Goal: Information Seeking & Learning: Check status

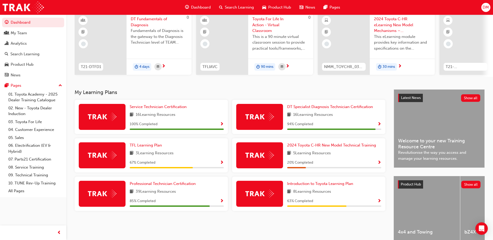
scroll to position [52, 0]
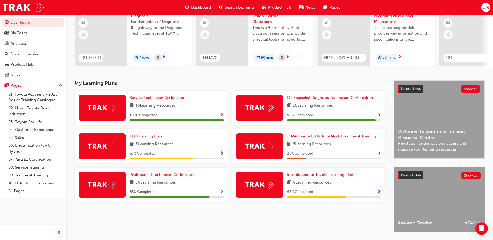
click at [174, 176] on span "Professional Technician Certification" at bounding box center [163, 174] width 66 height 5
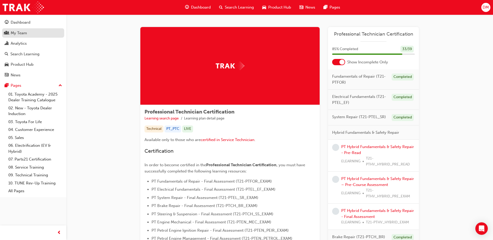
click at [53, 35] on div "My Team" at bounding box center [33, 33] width 57 height 7
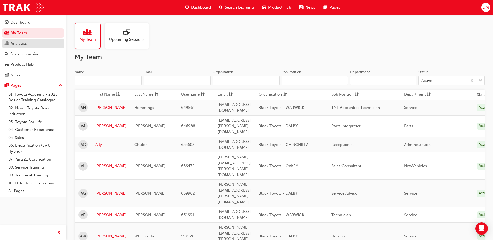
click at [51, 44] on div "Analytics" at bounding box center [33, 43] width 57 height 7
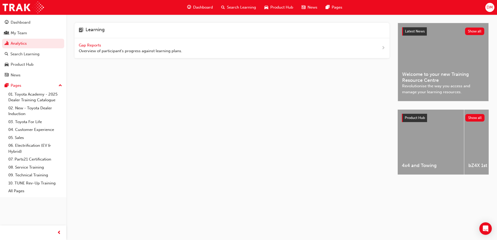
click at [91, 48] on div "Gap Reports Overview of participant's progress against learning plans." at bounding box center [131, 48] width 104 height 12
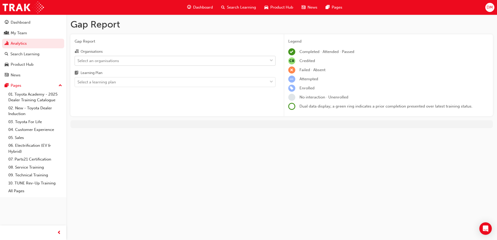
click at [100, 64] on div "Select an organisations" at bounding box center [171, 60] width 193 height 9
click at [78, 63] on input "Organisations Select an organisations" at bounding box center [78, 60] width 1 height 4
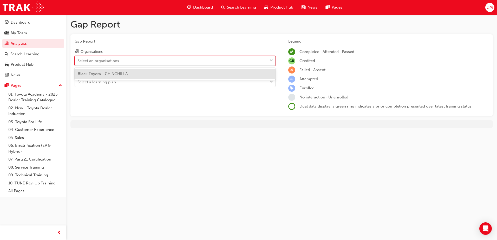
click at [100, 75] on span "Black Toyota - CHINCHILLA" at bounding box center [103, 74] width 50 height 5
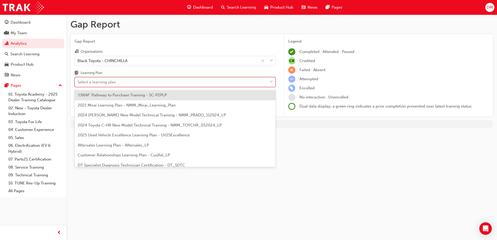
click at [100, 81] on div "Select a learning plan" at bounding box center [97, 82] width 38 height 6
click at [78, 81] on input "Learning Plan option 'OWAF' Pathway to Purchase Training - SC-P2PLP focused, 1 …" at bounding box center [78, 82] width 1 height 4
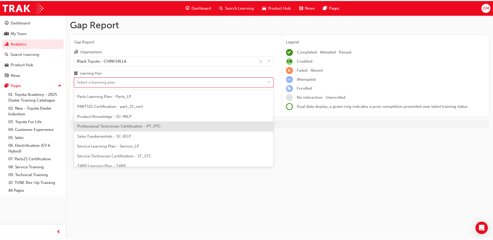
scroll to position [156, 0]
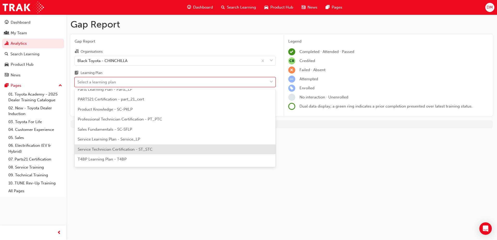
click at [131, 147] on div "Service Technician Certification - ST_STC" at bounding box center [175, 150] width 201 height 10
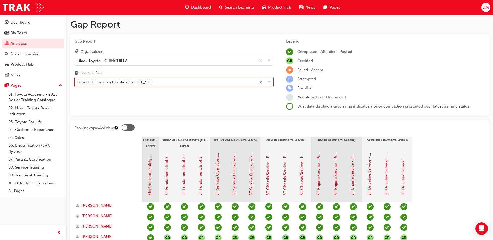
click at [146, 82] on div "Service Technician Certification - ST_STC" at bounding box center [115, 82] width 75 height 6
click at [78, 82] on input "Learning Plan option Service Technician Certification - ST_STC, selected. 0 res…" at bounding box center [78, 82] width 1 height 4
click at [147, 82] on div "Service Technician Certification - ST_STC" at bounding box center [115, 82] width 75 height 6
click at [78, 82] on input "Learning Plan option Service Technician Certification - ST_STC, selected. 0 res…" at bounding box center [78, 82] width 1 height 4
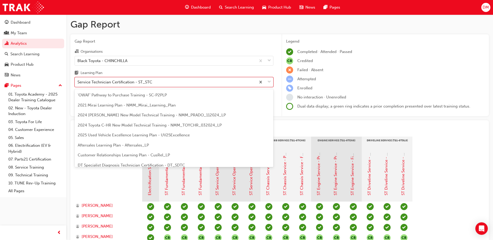
scroll to position [147, 0]
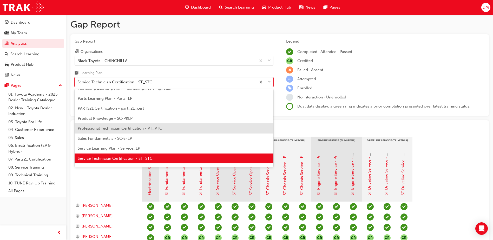
click at [139, 127] on span "Professional Technician Certification - PT_PTC" at bounding box center [120, 128] width 85 height 5
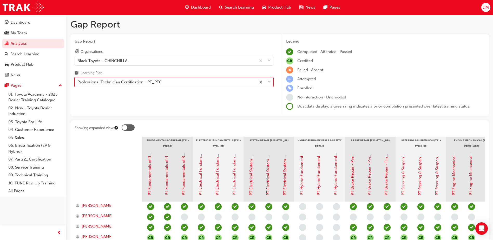
click at [138, 82] on div "Professional Technician Certification - PT_PTC" at bounding box center [120, 82] width 85 height 6
click at [78, 82] on input "Learning Plan option Professional Technician Certification - PT_PTC, selected. …" at bounding box center [78, 82] width 1 height 4
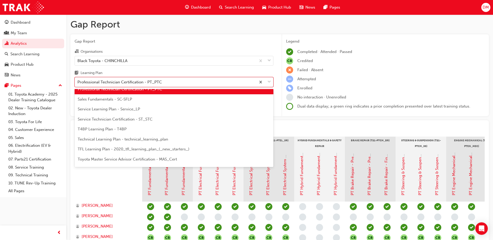
scroll to position [195, 0]
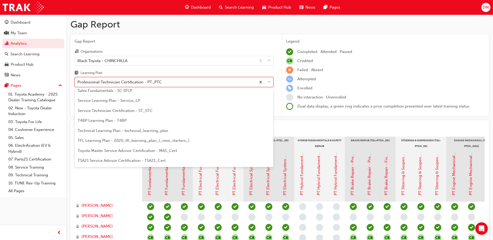
click at [104, 113] on div "Service Technician Certification - ST_STC" at bounding box center [174, 111] width 199 height 10
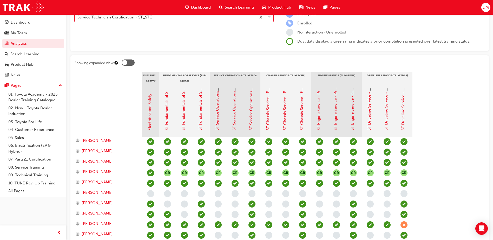
scroll to position [78, 0]
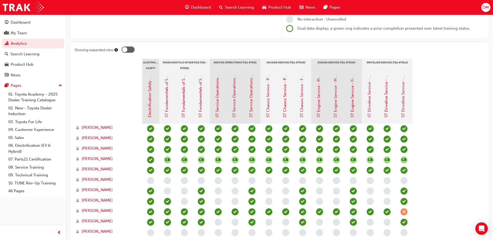
click at [489, 9] on span "DM" at bounding box center [486, 7] width 6 height 6
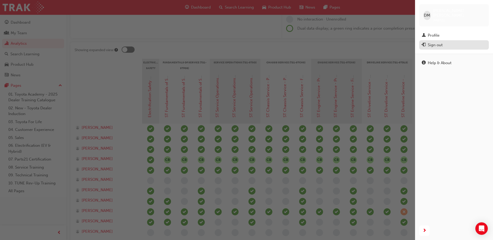
click at [447, 42] on div "Sign out" at bounding box center [454, 45] width 65 height 7
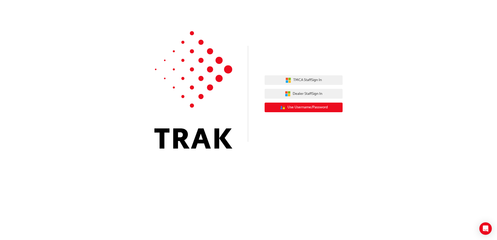
click at [299, 109] on span "Use Username/Password" at bounding box center [308, 108] width 40 height 6
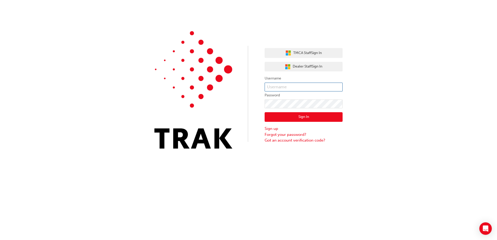
click at [297, 88] on input "text" at bounding box center [304, 87] width 78 height 9
type input "louie.aban"
click button "Sign In" at bounding box center [304, 117] width 78 height 10
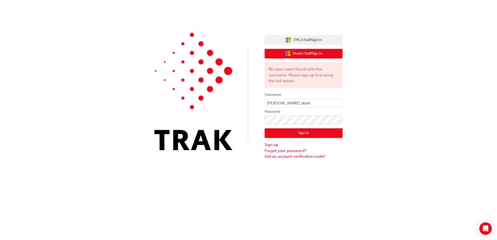
click at [305, 53] on span "Dealer Staff Sign In" at bounding box center [308, 54] width 30 height 6
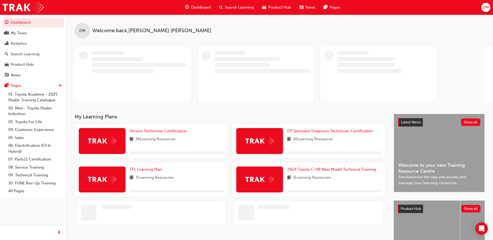
click at [488, 8] on span "DM" at bounding box center [486, 7] width 6 height 6
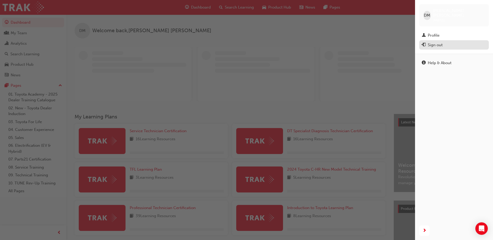
click at [441, 42] on div "Sign out" at bounding box center [435, 45] width 15 height 6
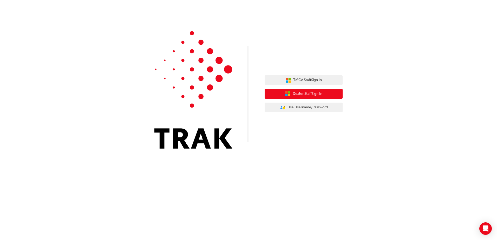
click at [295, 94] on span "Dealer Staff Sign In" at bounding box center [308, 94] width 30 height 6
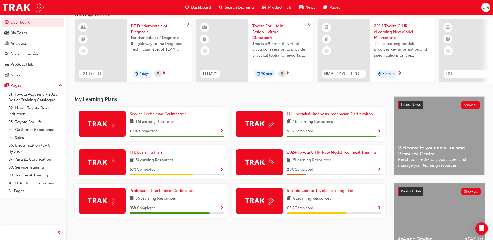
scroll to position [52, 0]
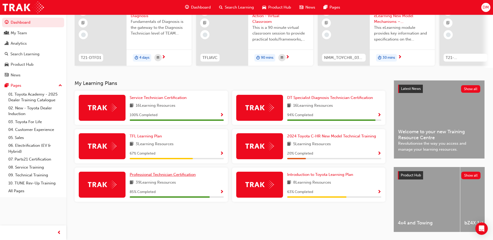
click at [169, 177] on span "Professional Technician Certification" at bounding box center [163, 174] width 66 height 5
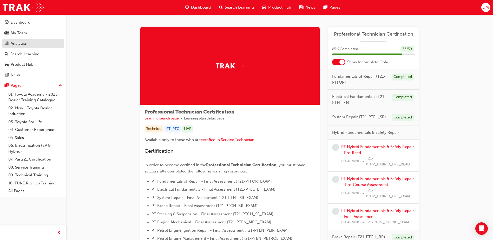
click at [36, 41] on div "Analytics" at bounding box center [33, 43] width 57 height 7
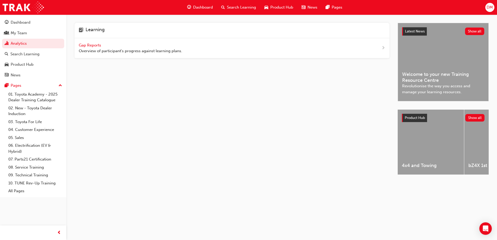
click at [88, 44] on span "Gap Reports" at bounding box center [90, 45] width 23 height 5
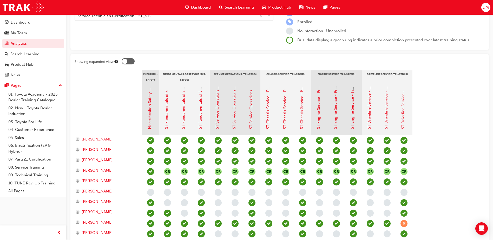
scroll to position [78, 0]
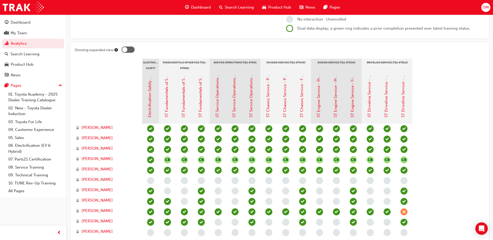
click at [406, 213] on span "learningRecordVerb_FAIL-icon" at bounding box center [404, 212] width 7 height 7
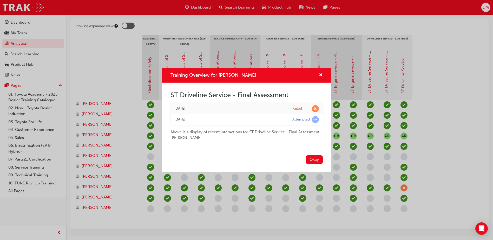
scroll to position [104, 0]
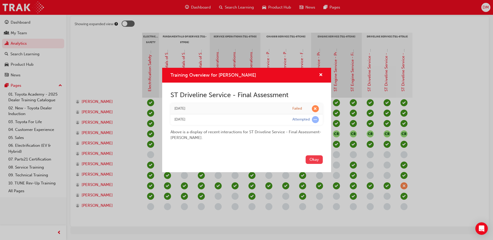
click at [319, 158] on button "Okay" at bounding box center [314, 160] width 17 height 9
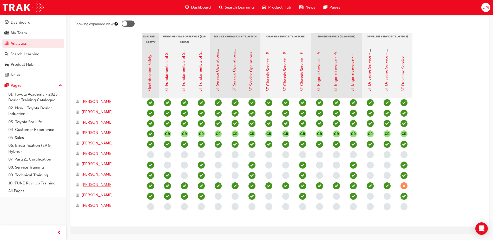
click at [90, 185] on span "Louie Aban" at bounding box center [97, 185] width 31 height 6
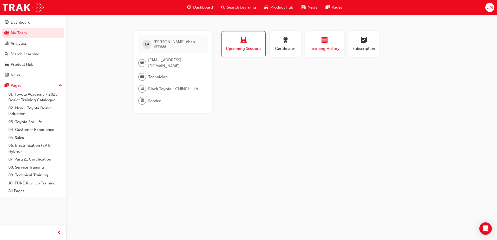
click at [319, 41] on div "button" at bounding box center [324, 41] width 31 height 8
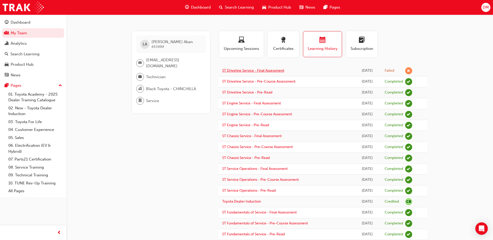
click at [268, 71] on link "ST Driveline Service - Final Assessment" at bounding box center [253, 70] width 62 height 4
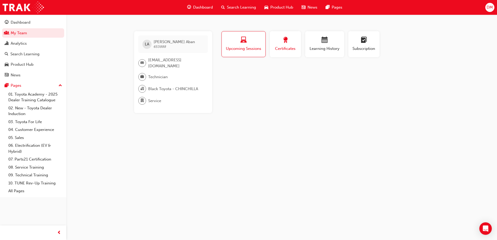
click at [283, 47] on span "Certificates" at bounding box center [285, 49] width 23 height 6
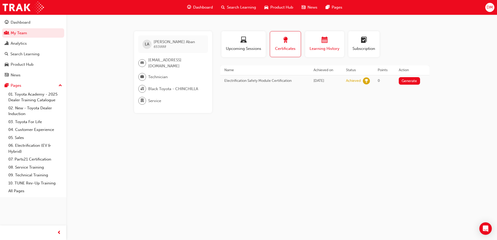
click at [316, 47] on span "Learning History" at bounding box center [324, 49] width 31 height 6
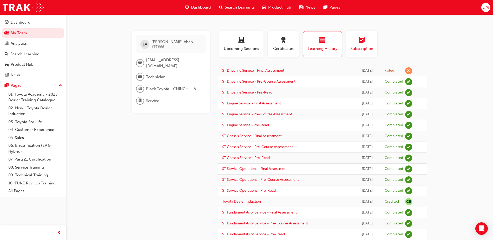
click at [358, 43] on div "button" at bounding box center [361, 41] width 23 height 8
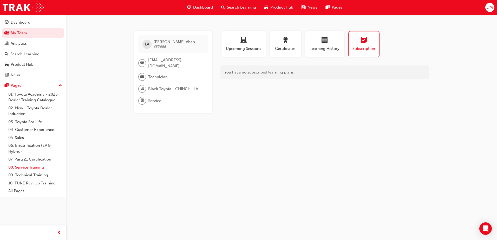
click at [25, 167] on link "08. Service Training" at bounding box center [35, 168] width 58 height 8
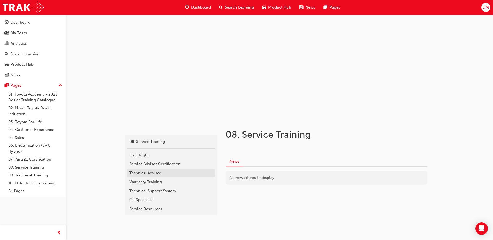
click at [147, 174] on div "Technical Advisor" at bounding box center [171, 173] width 83 height 6
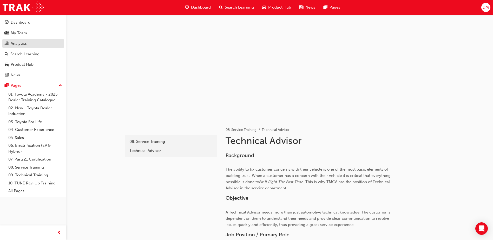
click at [24, 42] on div "Analytics" at bounding box center [19, 44] width 16 height 6
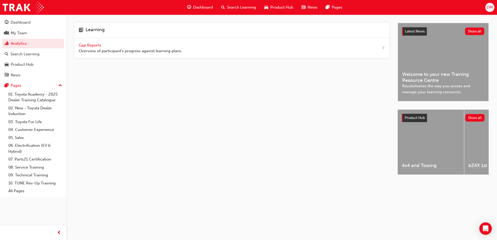
click at [91, 45] on span "Gap Reports" at bounding box center [90, 45] width 23 height 5
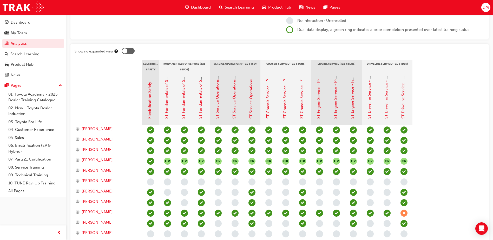
scroll to position [78, 0]
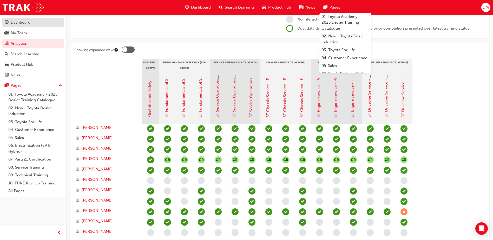
click at [15, 20] on div "Dashboard" at bounding box center [21, 23] width 20 height 6
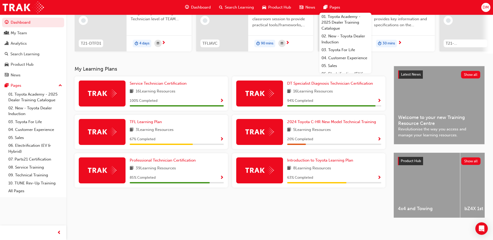
scroll to position [70, 0]
click at [32, 31] on div "My Team" at bounding box center [33, 33] width 57 height 7
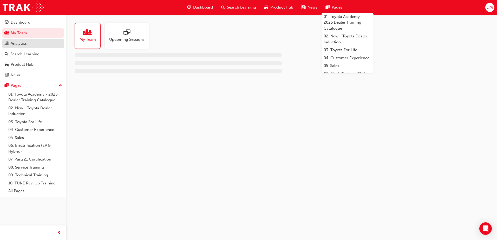
click at [30, 45] on div "Analytics" at bounding box center [33, 43] width 57 height 7
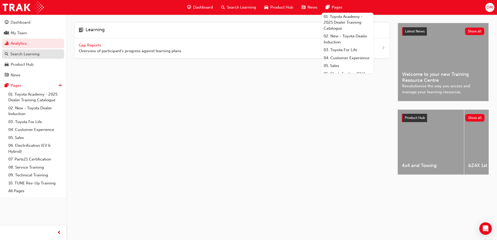
click at [48, 51] on div "Search Learning" at bounding box center [33, 54] width 57 height 7
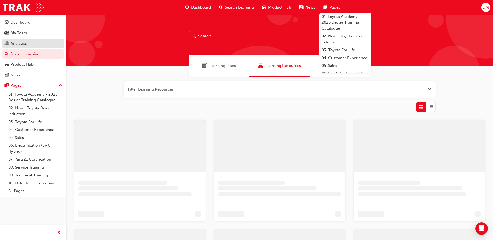
click at [40, 41] on div "Analytics" at bounding box center [33, 43] width 57 height 7
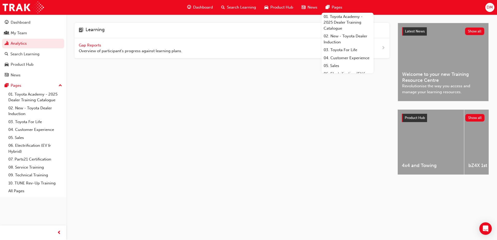
click at [80, 45] on span "Gap Reports" at bounding box center [90, 45] width 23 height 5
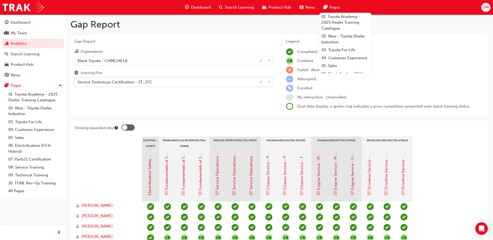
click at [109, 83] on div "Service Technician Certification - ST_STC" at bounding box center [115, 82] width 75 height 6
click at [78, 83] on input "Learning Plan Service Technician Certification - ST_STC" at bounding box center [78, 82] width 1 height 4
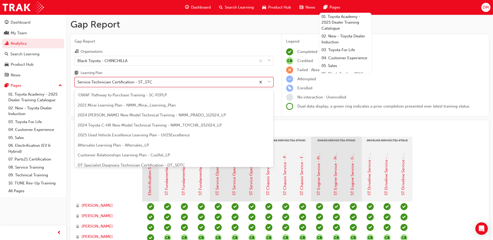
scroll to position [147, 0]
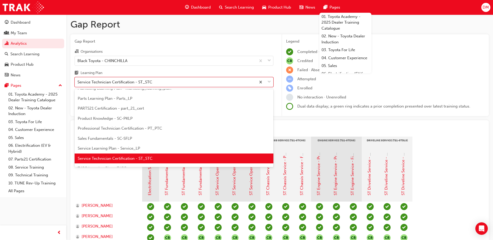
click at [107, 156] on div "Service Technician Certification - ST_STC" at bounding box center [174, 159] width 199 height 10
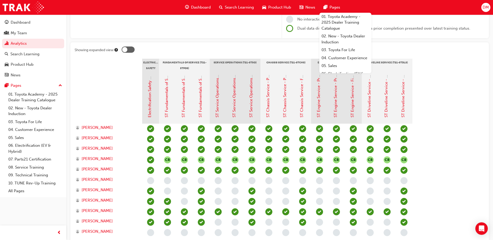
scroll to position [104, 0]
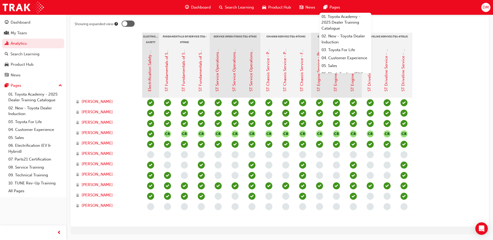
click at [112, 77] on div at bounding box center [109, 72] width 68 height 52
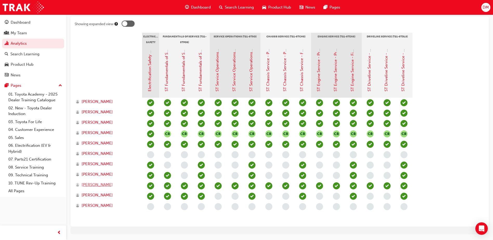
click at [90, 184] on span "Louie Aban" at bounding box center [97, 185] width 31 height 6
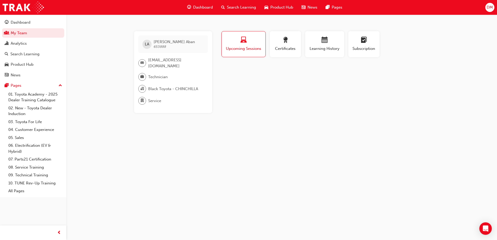
click at [276, 30] on div "LA Louie Aban 653888 chinchillaservice@blacktoyota.com.au Technician Black Toyo…" at bounding box center [248, 120] width 497 height 240
click at [284, 49] on span "Certificates" at bounding box center [285, 49] width 23 height 6
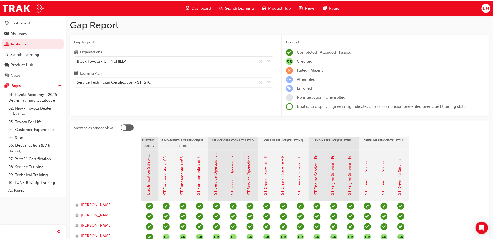
scroll to position [104, 0]
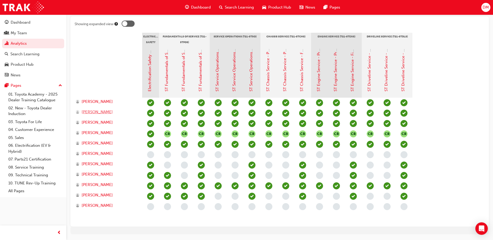
click at [92, 111] on span "Chan Nava" at bounding box center [97, 112] width 31 height 6
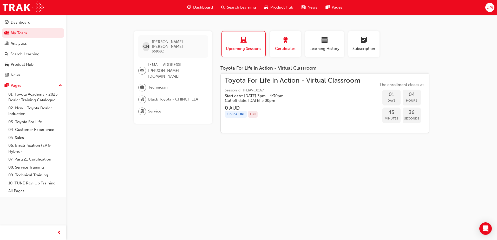
click at [290, 42] on div "button" at bounding box center [285, 41] width 23 height 8
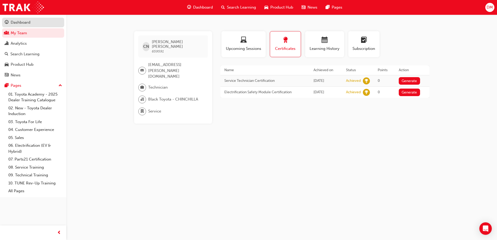
click at [41, 21] on div "Dashboard" at bounding box center [33, 22] width 57 height 7
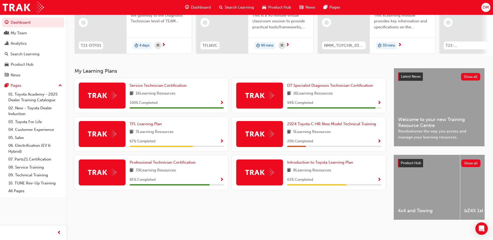
scroll to position [70, 0]
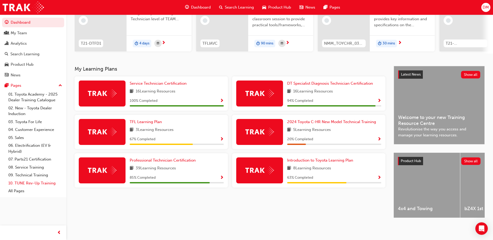
click at [51, 183] on link "10. TUNE Rev-Up Training" at bounding box center [35, 183] width 58 height 8
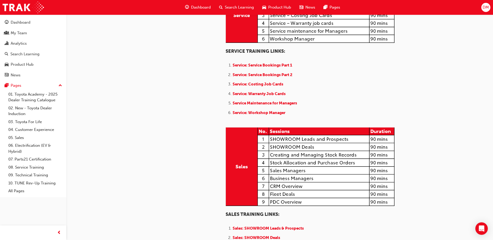
scroll to position [364, 0]
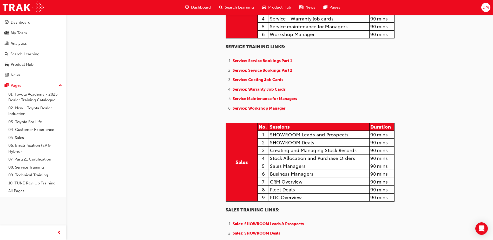
click at [243, 111] on span "Service: Workshop Manager" at bounding box center [259, 108] width 53 height 5
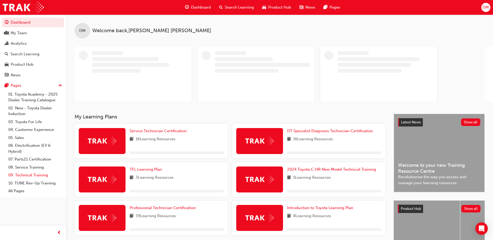
click at [36, 175] on link "09. Technical Training" at bounding box center [35, 175] width 58 height 8
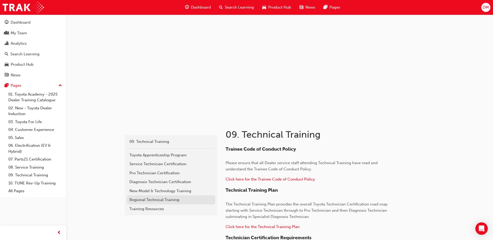
click at [152, 202] on div "Regional Technical Training" at bounding box center [171, 200] width 83 height 6
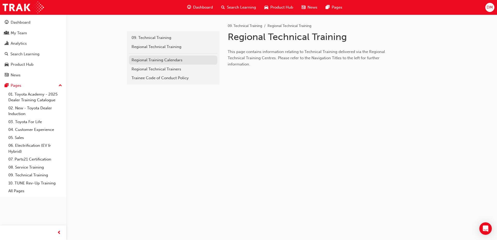
click at [150, 63] on div "Regional Training Calendars" at bounding box center [173, 60] width 83 height 6
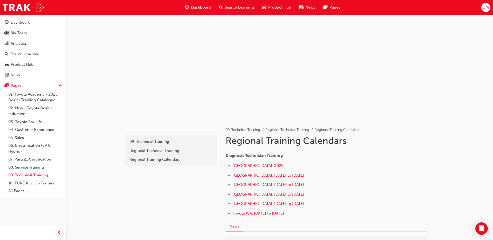
click at [36, 174] on link "09. Technical Training" at bounding box center [35, 175] width 58 height 8
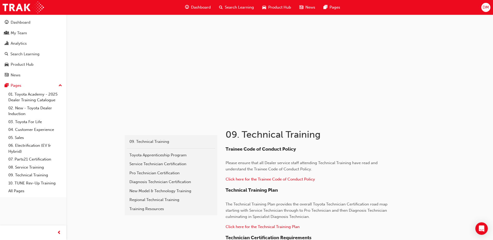
click at [136, 172] on div "Pro Technician Certification" at bounding box center [171, 173] width 83 height 6
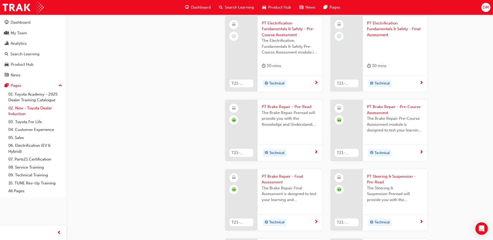
scroll to position [572, 0]
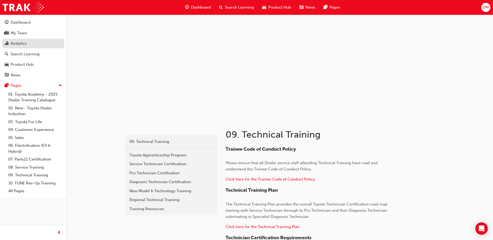
click at [34, 45] on div "Analytics" at bounding box center [33, 43] width 57 height 7
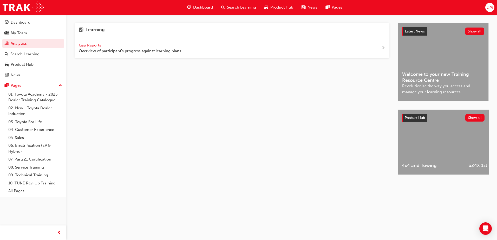
click at [128, 52] on span "Overview of participant's progress against learning plans." at bounding box center [131, 51] width 104 height 6
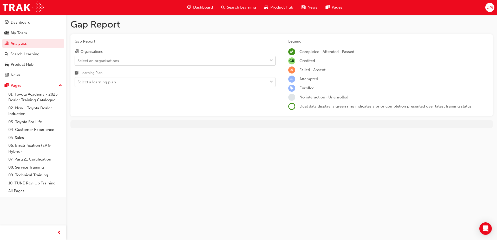
click at [108, 63] on div "Select an organisations" at bounding box center [99, 61] width 42 height 6
click at [78, 63] on input "Organisations Select an organisations" at bounding box center [78, 60] width 1 height 4
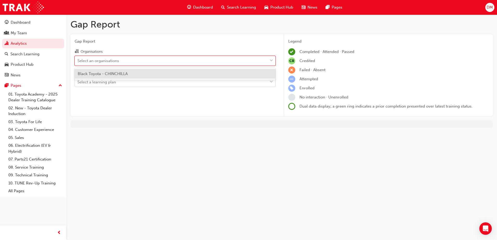
click at [106, 78] on div "Black Toyota - CHINCHILLA" at bounding box center [175, 74] width 201 height 10
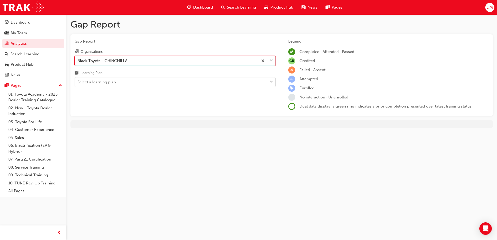
click at [106, 83] on div "Select a learning plan" at bounding box center [97, 82] width 38 height 6
click at [78, 83] on input "Learning Plan Select a learning plan" at bounding box center [78, 82] width 1 height 4
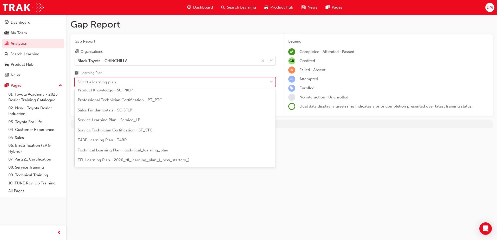
scroll to position [182, 0]
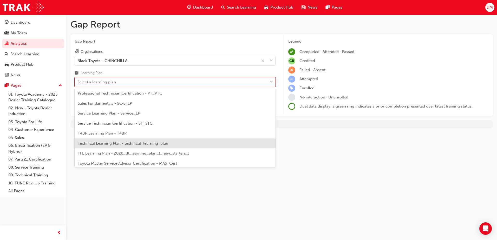
click at [146, 144] on span "Technical Learning Plan - technical_learning_plan" at bounding box center [123, 143] width 91 height 5
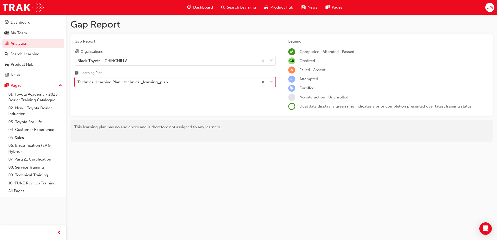
click at [102, 84] on div "Technical Learning Plan - technical_learning_plan" at bounding box center [123, 82] width 91 height 6
click at [78, 84] on input "Learning Plan option Technical Learning Plan - technical_learning_plan, selecte…" at bounding box center [78, 82] width 1 height 4
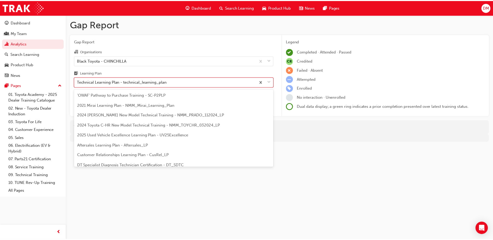
scroll to position [167, 0]
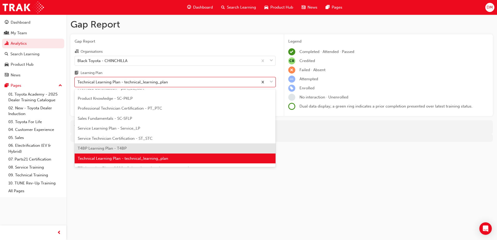
click at [98, 146] on div "T4BP Learning Plan - T4BP" at bounding box center [175, 149] width 201 height 10
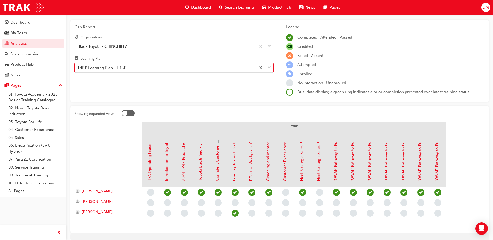
scroll to position [26, 0]
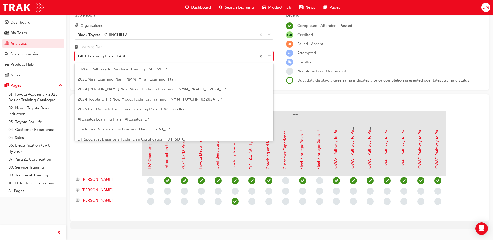
click at [98, 60] on div "T4BP Learning Plan - T4BP" at bounding box center [165, 56] width 181 height 9
click at [78, 58] on input "Learning Plan option T4BP Learning Plan - T4BP, selected. option T4BP Learning …" at bounding box center [78, 56] width 1 height 4
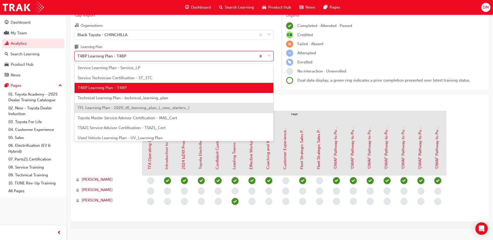
scroll to position [224, 0]
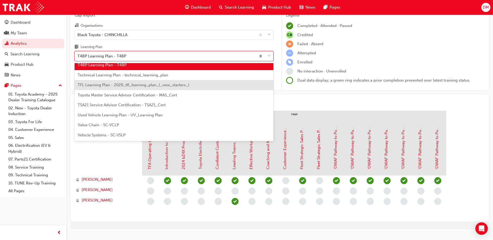
click at [86, 84] on span "TFL Learning Plan - 2020_tfl_learning_plan_(_new_starters_)" at bounding box center [134, 85] width 112 height 5
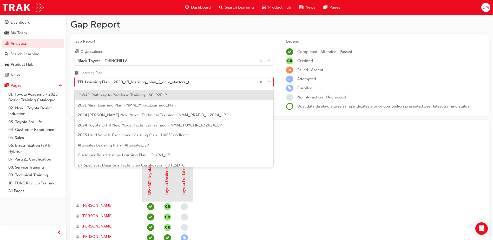
click at [106, 85] on div "TFL Learning Plan - 2020_tfl_learning_plan_(_new_starters_)" at bounding box center [134, 82] width 112 height 6
click at [78, 84] on input "Learning Plan option TFL Learning Plan - 2020_tfl_learning_plan_(_new_starters_…" at bounding box center [78, 82] width 1 height 4
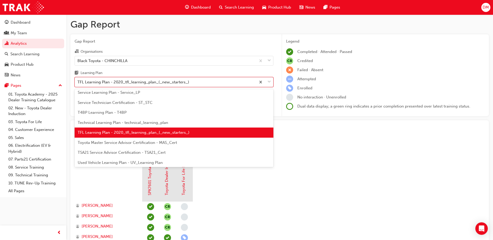
scroll to position [224, 0]
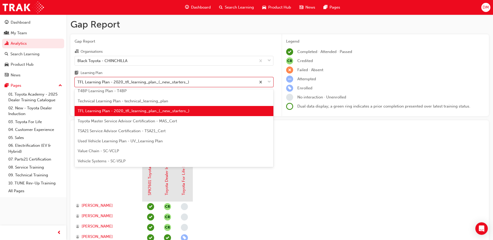
click at [94, 161] on span "Vehicle Systems - SC-VSLP" at bounding box center [102, 161] width 48 height 5
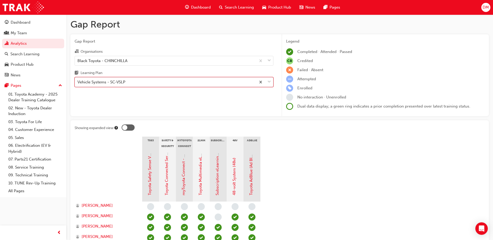
click at [113, 81] on div "Vehicle Systems - SC-VSLP" at bounding box center [102, 82] width 48 height 6
click at [78, 81] on input "Learning Plan option Vehicle Systems - SC-VSLP, selected. 0 results available. …" at bounding box center [78, 82] width 1 height 4
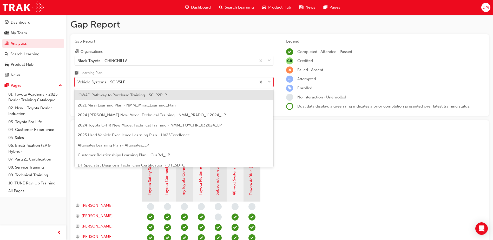
scroll to position [224, 0]
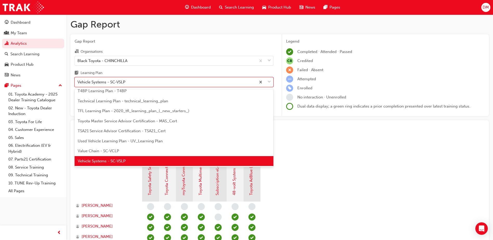
click at [90, 149] on span "Value Chain - SC-VCLP" at bounding box center [98, 151] width 41 height 5
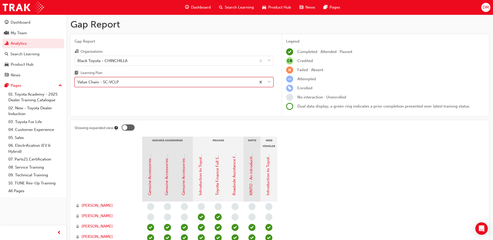
click at [101, 86] on div "Value Chain - SC-VCLP" at bounding box center [165, 82] width 181 height 9
click at [78, 84] on input "Learning Plan option Value Chain - SC-VCLP, selected. 0 results available. Sele…" at bounding box center [78, 82] width 1 height 4
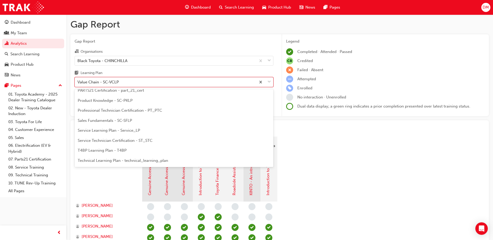
scroll to position [139, 0]
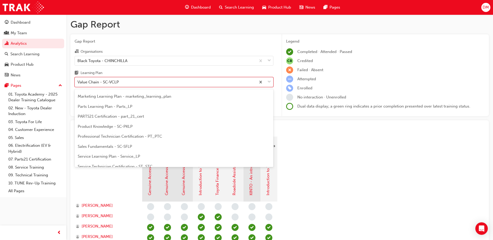
click at [91, 125] on span "Product Knowledge - SC-PKLP" at bounding box center [105, 126] width 55 height 5
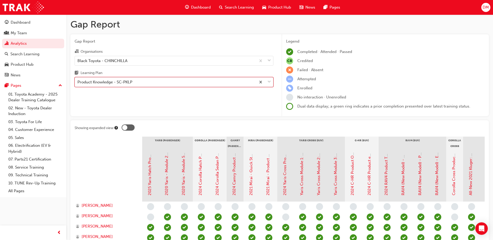
click at [106, 80] on div "Product Knowledge - SC-PKLP" at bounding box center [105, 82] width 55 height 6
click at [78, 80] on input "Learning Plan option Product Knowledge - SC-PKLP, selected. 0 results available…" at bounding box center [78, 82] width 1 height 4
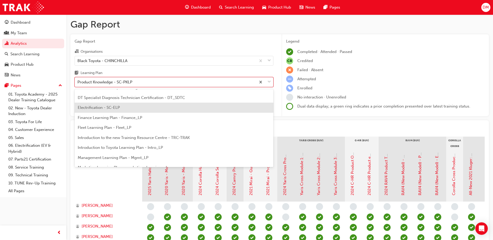
scroll to position [55, 0]
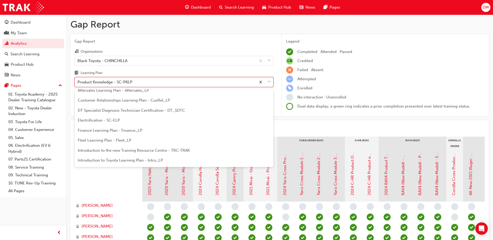
click at [105, 101] on span "Customer Relationships Learning Plan - CusRel_LP" at bounding box center [124, 100] width 92 height 5
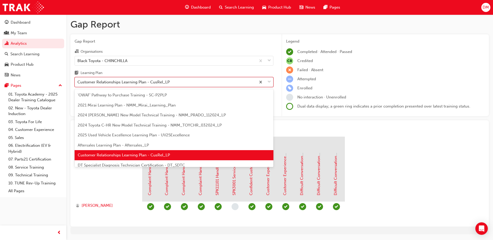
click at [99, 84] on div "Customer Relationships Learning Plan - CusRel_LP" at bounding box center [124, 82] width 92 height 6
click at [78, 84] on input "Learning Plan option Customer Relationships Learning Plan - CusRel_LP, selected…" at bounding box center [78, 82] width 1 height 4
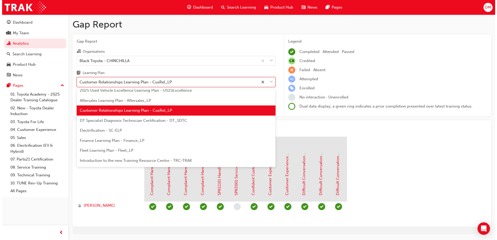
scroll to position [52, 0]
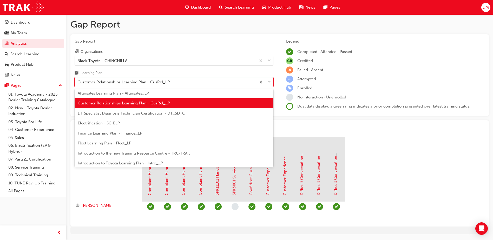
click at [95, 152] on span "Introduction to the new Training Resource Centre - TRC-TRAK" at bounding box center [134, 153] width 112 height 5
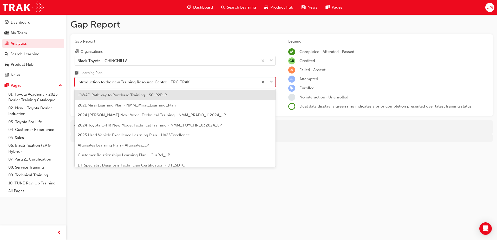
click at [97, 86] on div "Introduction to the new Training Resource Centre - TRC-TRAK" at bounding box center [166, 82] width 183 height 9
click at [78, 84] on input "Learning Plan option Introduction to the new Training Resource Centre - TRC-TRA…" at bounding box center [78, 82] width 1 height 4
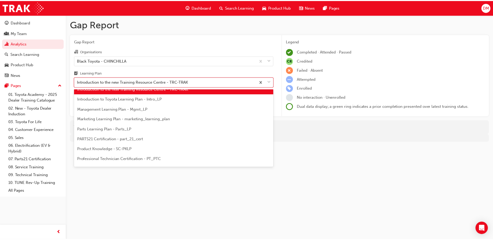
scroll to position [125, 0]
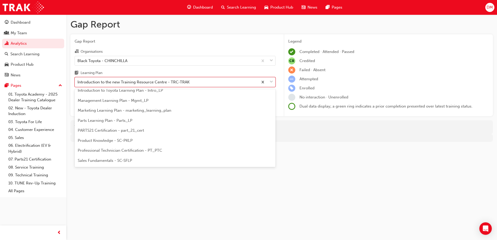
click at [90, 141] on span "Product Knowledge - SC-PKLP" at bounding box center [105, 140] width 55 height 5
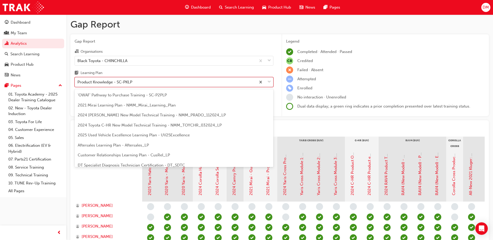
click at [102, 84] on div "Product Knowledge - SC-PKLP" at bounding box center [105, 82] width 55 height 6
click at [78, 84] on input "Learning Plan option Product Knowledge - SC-PKLP, selected. option Product Know…" at bounding box center [78, 82] width 1 height 4
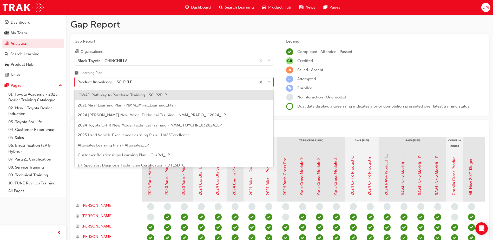
click at [68, 70] on div "Gap Report Gap Report Organisations Black Toyota - CHINCHILLA Learning Plan opt…" at bounding box center [279, 160] width 427 height 291
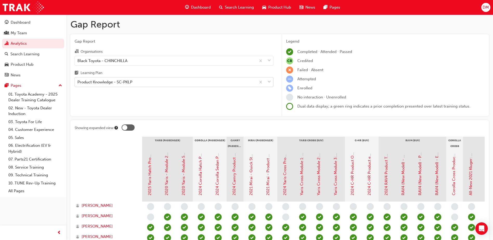
click at [106, 84] on div "Product Knowledge - SC-PKLP" at bounding box center [105, 82] width 55 height 6
click at [78, 84] on input "Learning Plan Product Knowledge - SC-PKLP" at bounding box center [78, 82] width 1 height 4
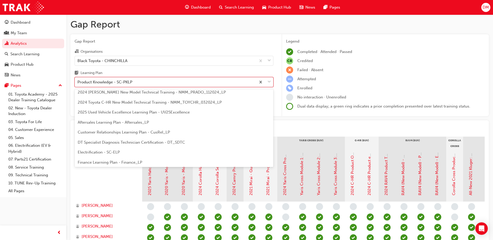
scroll to position [52, 0]
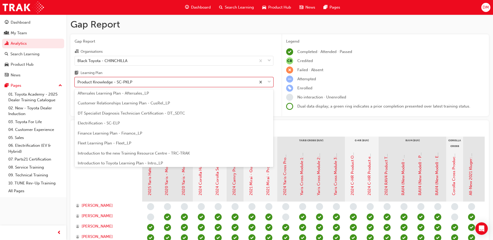
click at [127, 113] on span "DT Specialist Diagnosis Technician Certification - DT_SDTC" at bounding box center [131, 113] width 107 height 5
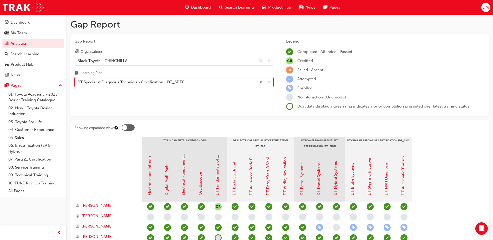
click at [123, 84] on div "DT Specialist Diagnosis Technician Certification - DT_SDTC" at bounding box center [131, 82] width 107 height 6
click at [78, 84] on input "Learning Plan option DT Specialist Diagnosis Technician Certification - DT_SDTC…" at bounding box center [78, 82] width 1 height 4
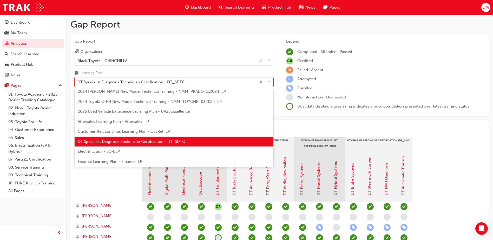
scroll to position [33, 0]
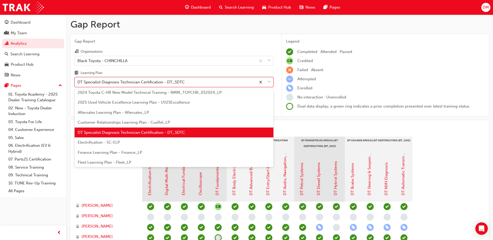
click at [108, 144] on span "Electrification - SC-ELP" at bounding box center [99, 142] width 42 height 5
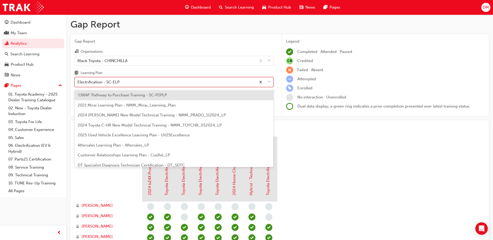
click at [113, 82] on div "Electrification - SC-ELP" at bounding box center [99, 82] width 42 height 6
click at [78, 82] on input "Learning Plan option Electrification - SC-ELP, selected. option 'OWAF' Pathway …" at bounding box center [78, 82] width 1 height 4
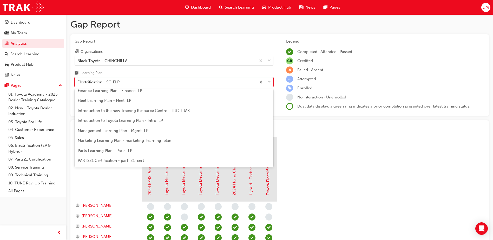
scroll to position [121, 0]
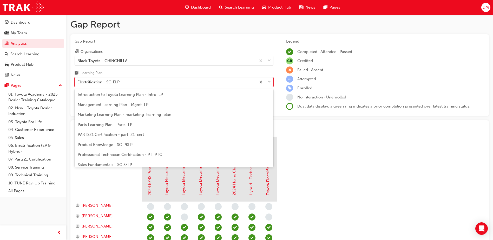
click at [111, 154] on span "Professional Technician Certification - PT_PTC" at bounding box center [120, 154] width 85 height 5
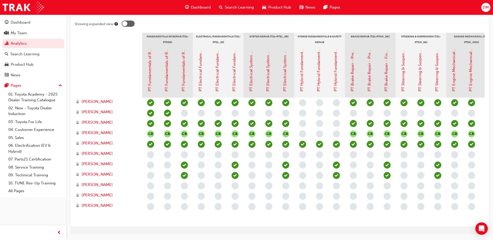
scroll to position [78, 0]
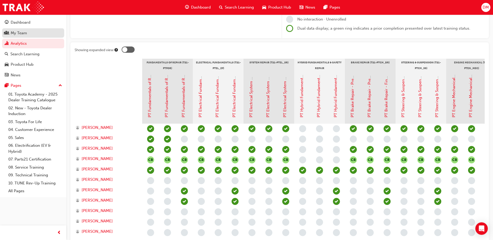
click at [31, 32] on div "My Team" at bounding box center [33, 33] width 57 height 7
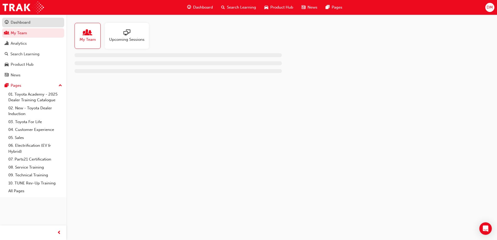
click at [33, 24] on div "Dashboard" at bounding box center [33, 22] width 57 height 7
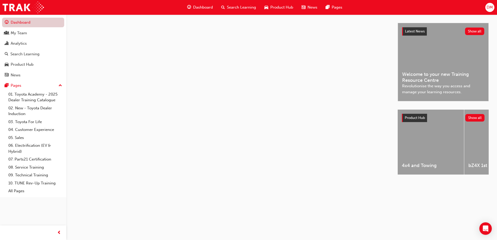
click at [42, 26] on link "Dashboard" at bounding box center [33, 23] width 62 height 10
click at [24, 30] on div "My Team" at bounding box center [33, 33] width 57 height 7
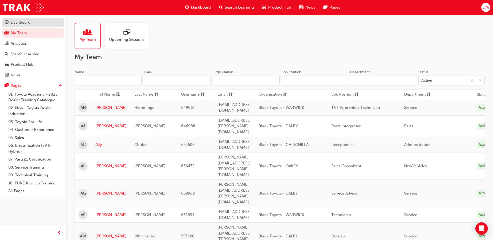
click at [23, 26] on link "Dashboard" at bounding box center [33, 23] width 62 height 10
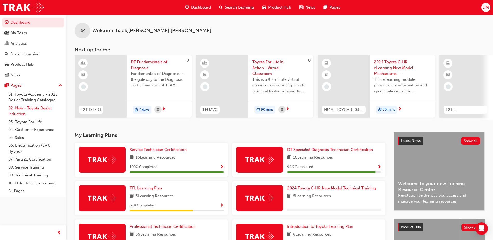
scroll to position [26, 0]
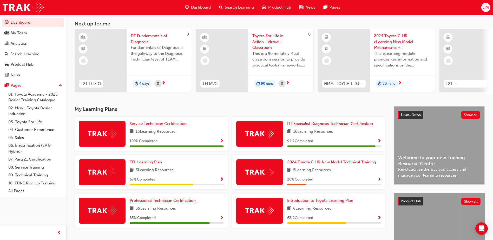
click at [157, 202] on span "Professional Technician Certification" at bounding box center [163, 200] width 66 height 5
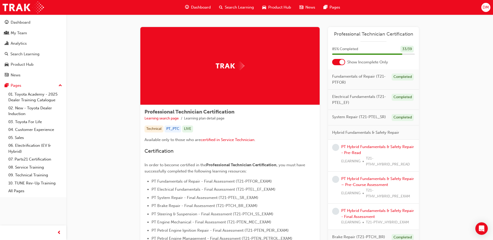
click at [341, 61] on div at bounding box center [342, 62] width 5 height 5
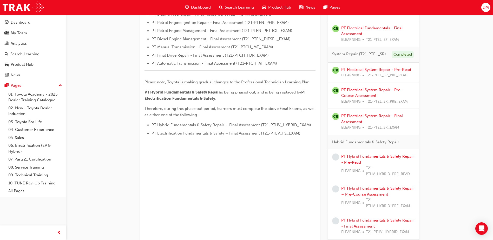
scroll to position [234, 0]
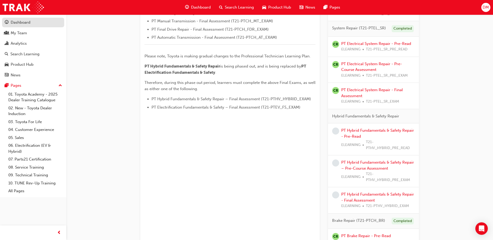
click at [33, 20] on div "Dashboard" at bounding box center [33, 22] width 57 height 7
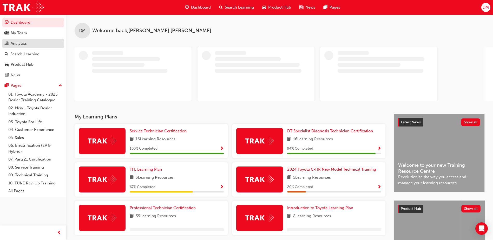
click at [31, 42] on div "Analytics" at bounding box center [33, 43] width 57 height 7
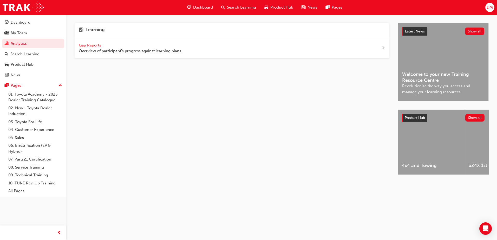
click at [86, 46] on span "Gap Reports" at bounding box center [90, 45] width 23 height 5
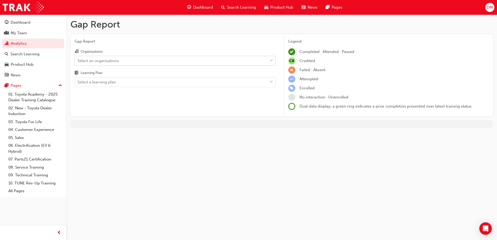
click at [101, 64] on div "Select an organisations" at bounding box center [171, 60] width 193 height 9
click at [78, 63] on input "Organisations Select an organisations" at bounding box center [78, 60] width 1 height 4
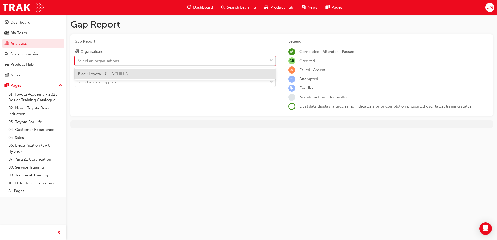
click at [104, 74] on span "Black Toyota - CHINCHILLA" at bounding box center [103, 74] width 50 height 5
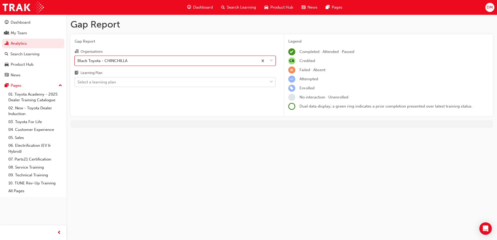
click at [104, 80] on div "Select a learning plan" at bounding box center [97, 82] width 38 height 6
click at [78, 80] on input "Learning Plan Select a learning plan" at bounding box center [78, 82] width 1 height 4
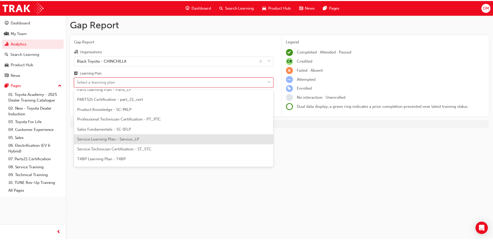
scroll to position [182, 0]
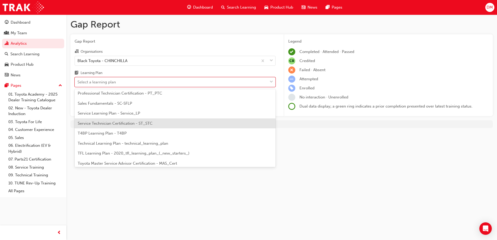
click at [120, 124] on span "Service Technician Certification - ST_STC" at bounding box center [115, 123] width 75 height 5
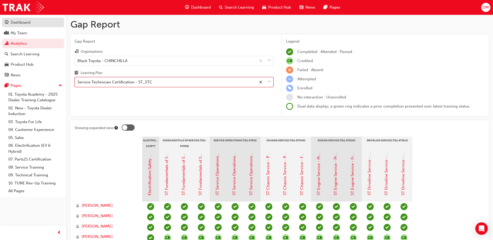
click at [20, 24] on div "Dashboard" at bounding box center [21, 23] width 20 height 6
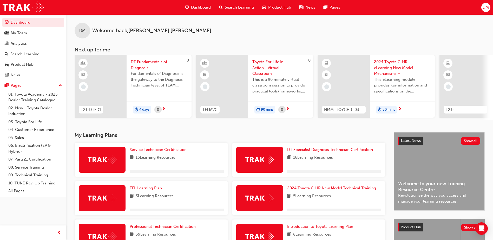
click at [489, 6] on span "DM" at bounding box center [486, 7] width 6 height 6
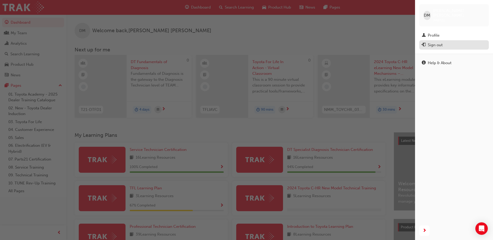
click at [441, 42] on div "Sign out" at bounding box center [435, 45] width 15 height 6
